Goal: Task Accomplishment & Management: Use online tool/utility

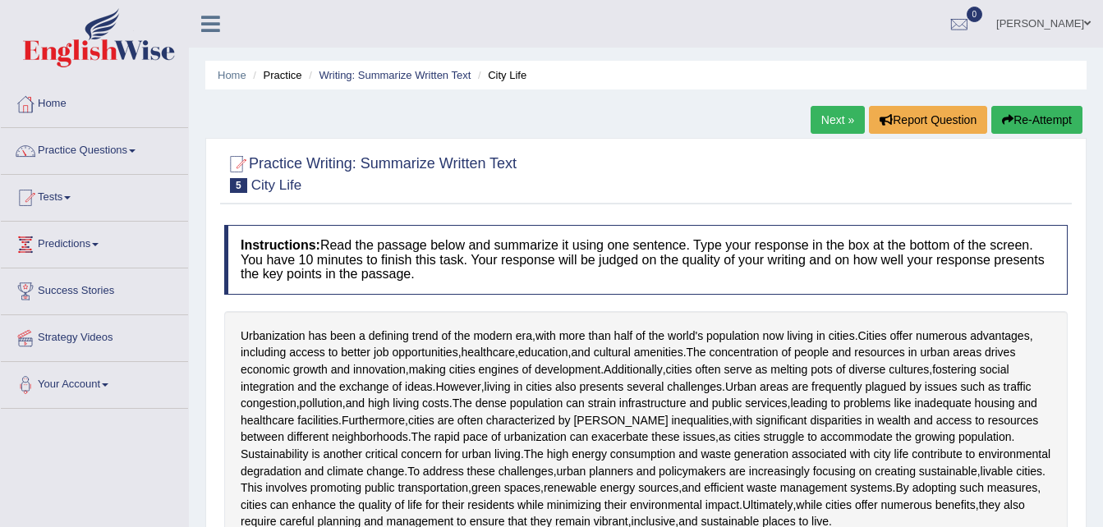
click at [1044, 116] on button "Re-Attempt" at bounding box center [1036, 120] width 91 height 28
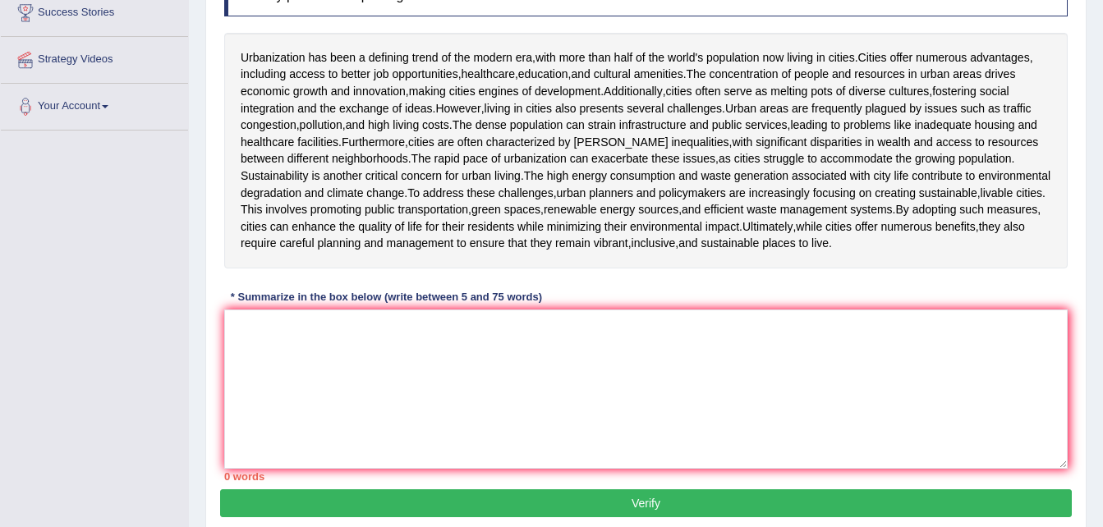
scroll to position [329, 0]
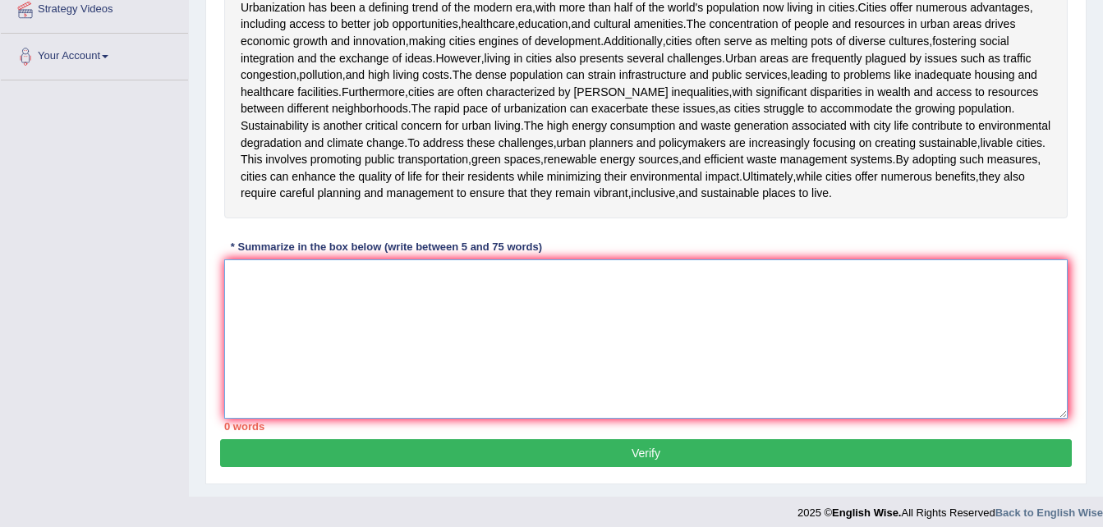
click at [595, 282] on textarea at bounding box center [646, 339] width 844 height 159
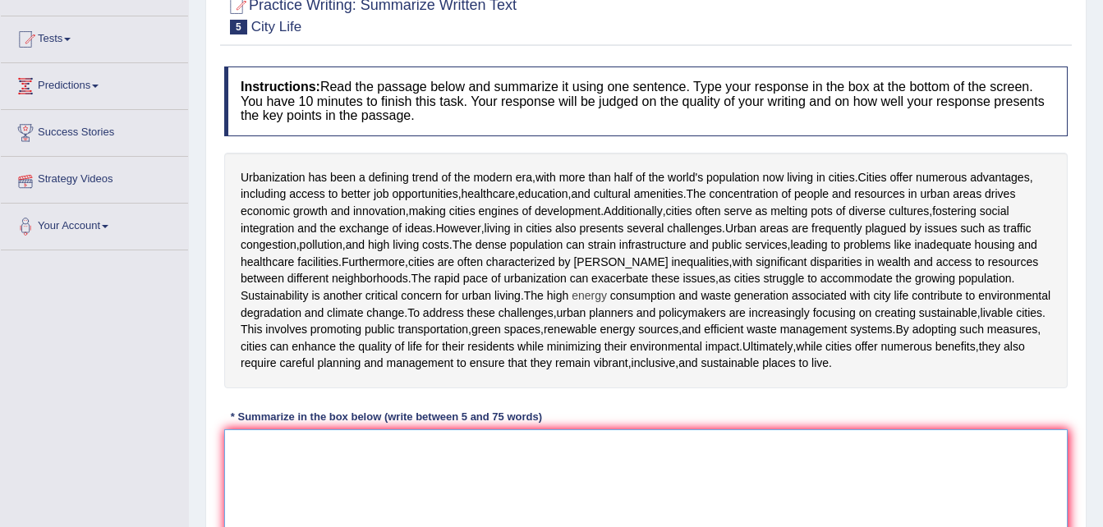
scroll to position [164, 0]
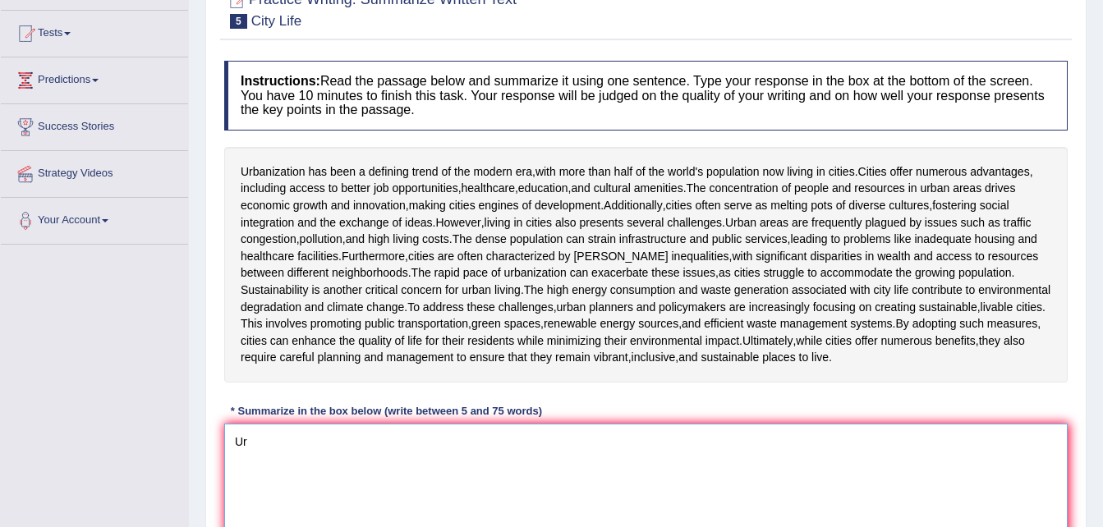
type textarea "U"
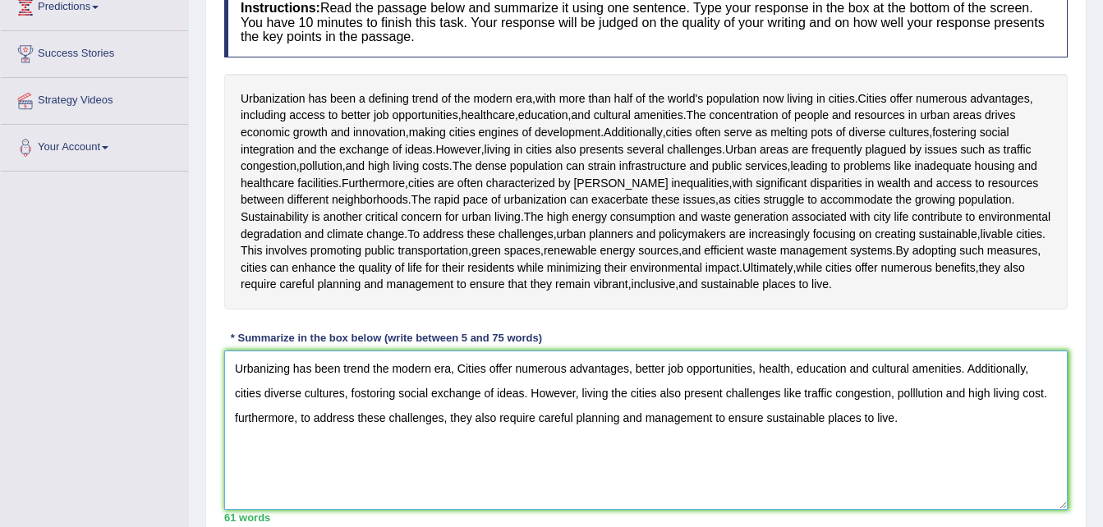
scroll to position [339, 0]
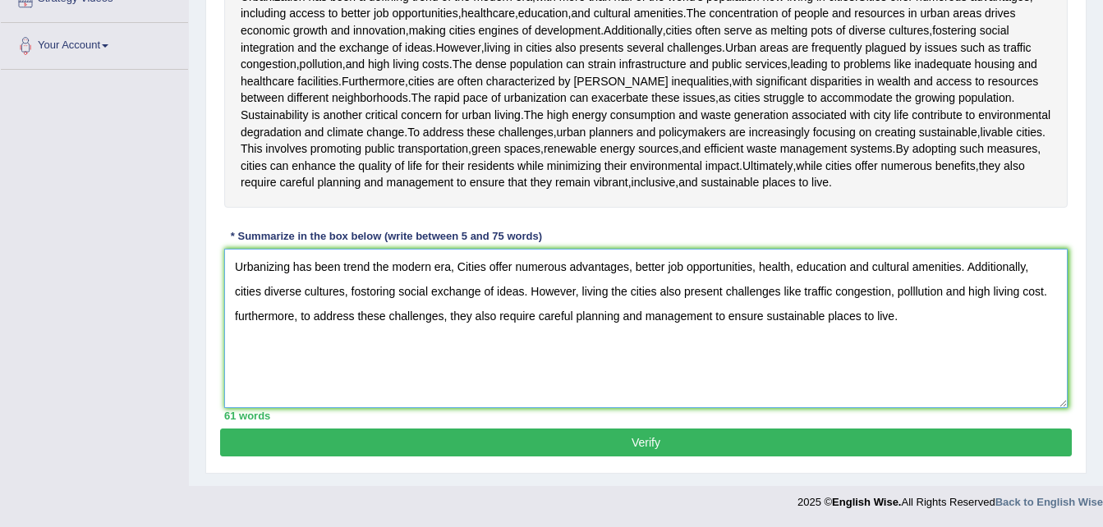
type textarea "Urbanizing has been trend the modern era, Cities offer numerous advantages, bet…"
click at [620, 439] on button "Verify" at bounding box center [646, 443] width 852 height 28
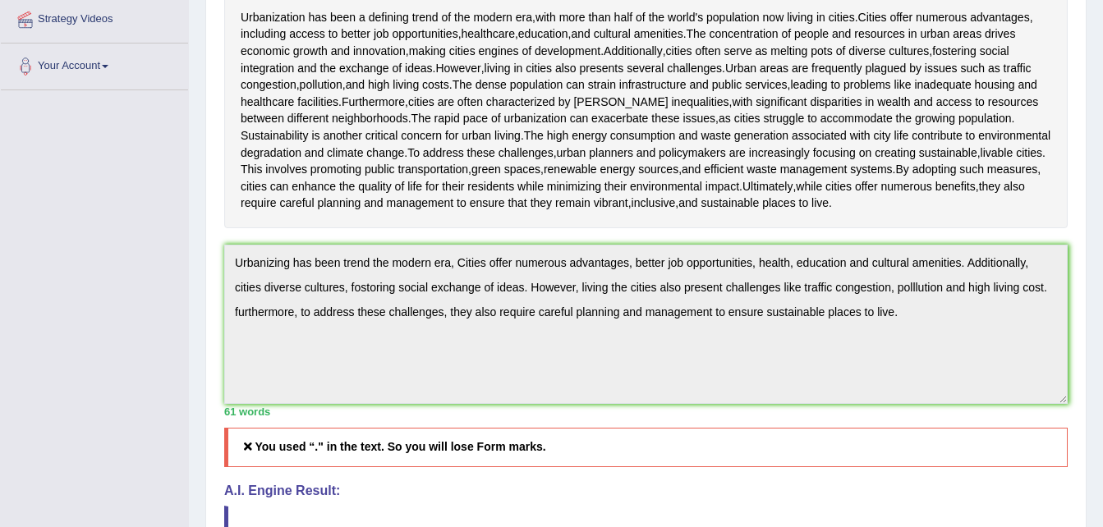
scroll to position [62, 0]
